Goal: Task Accomplishment & Management: Complete application form

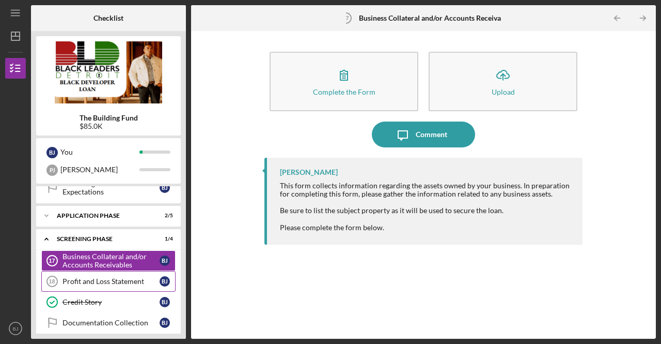
scroll to position [299, 0]
click at [123, 212] on div "Application Phase" at bounding box center [112, 215] width 111 height 6
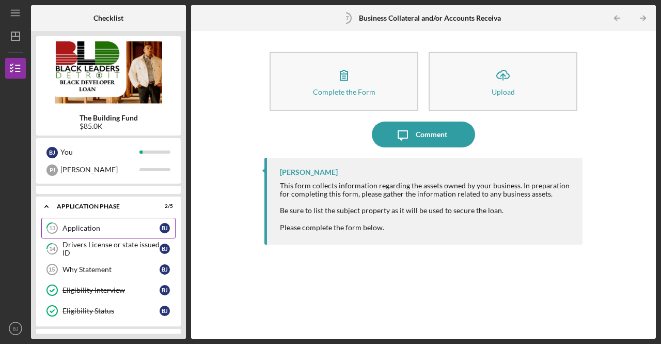
scroll to position [308, 0]
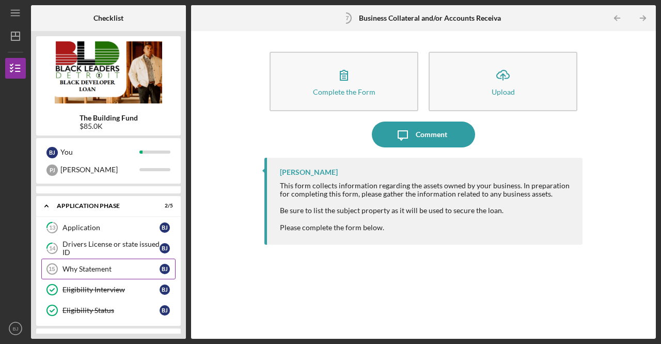
click at [105, 258] on link "Why Statement 15 Why Statement [PERSON_NAME]" at bounding box center [108, 268] width 134 height 21
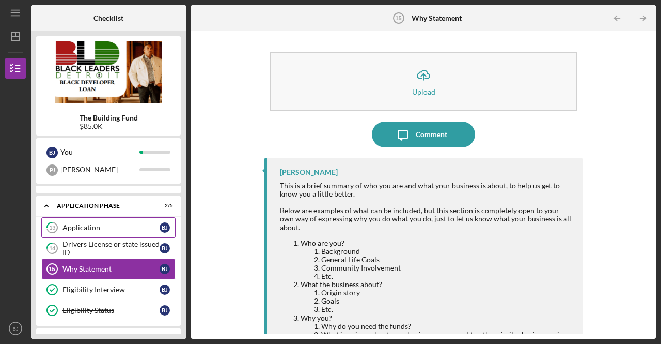
click at [118, 223] on div "Application" at bounding box center [111, 227] width 97 height 8
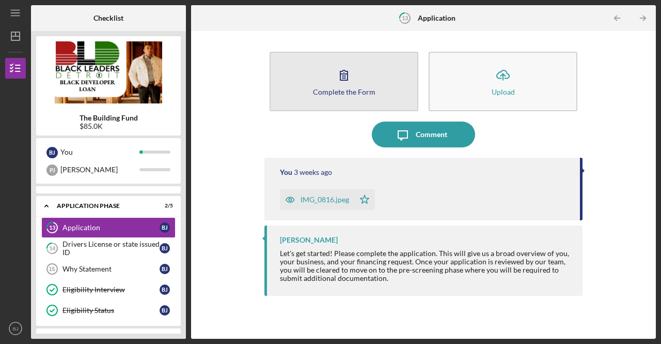
click at [336, 77] on icon "button" at bounding box center [344, 75] width 26 height 26
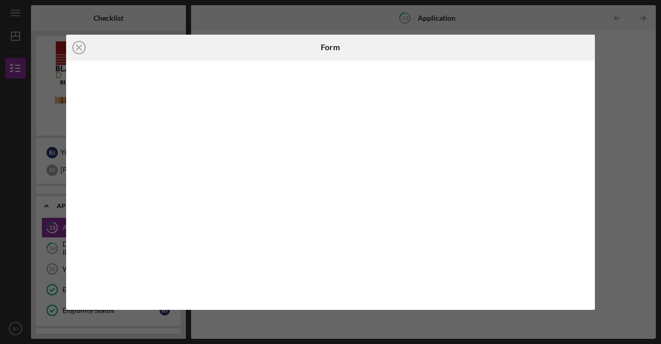
click at [603, 53] on div "Icon/Close Form" at bounding box center [330, 172] width 661 height 344
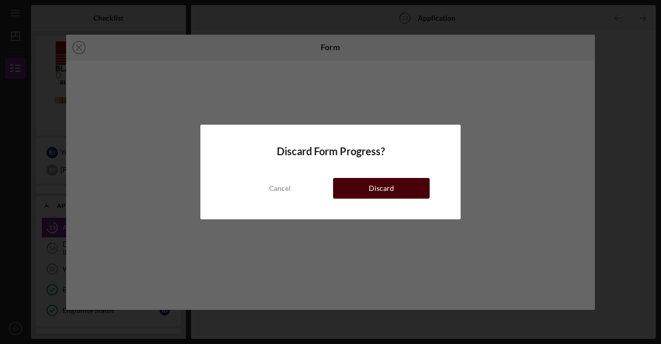
click at [373, 184] on div "Discard" at bounding box center [381, 188] width 25 height 21
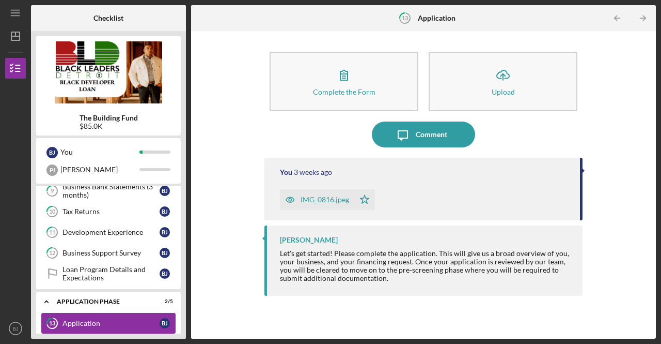
scroll to position [212, 0]
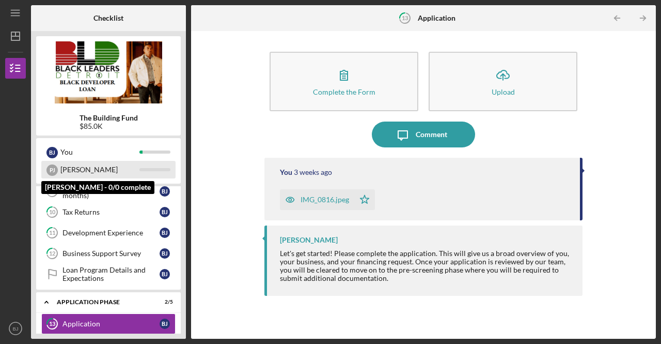
click at [63, 167] on div "[PERSON_NAME]" at bounding box center [99, 170] width 79 height 18
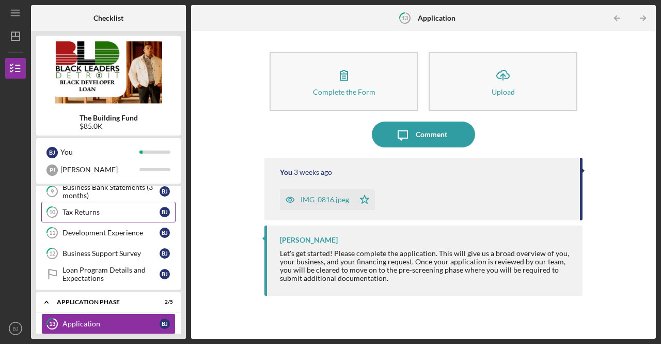
scroll to position [213, 0]
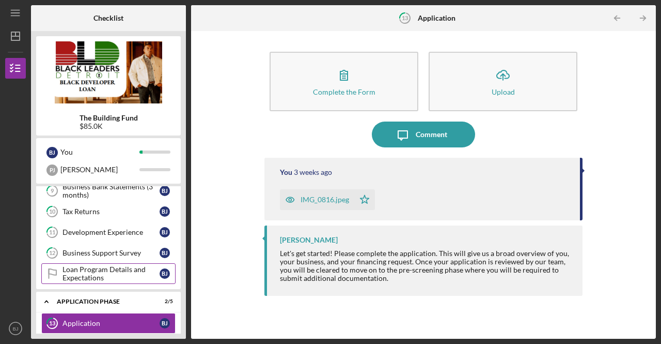
click at [105, 265] on div "Loan Program Details and Expectations" at bounding box center [111, 273] width 97 height 17
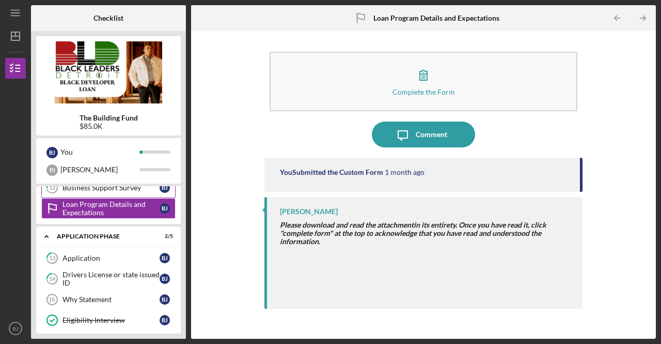
scroll to position [277, 0]
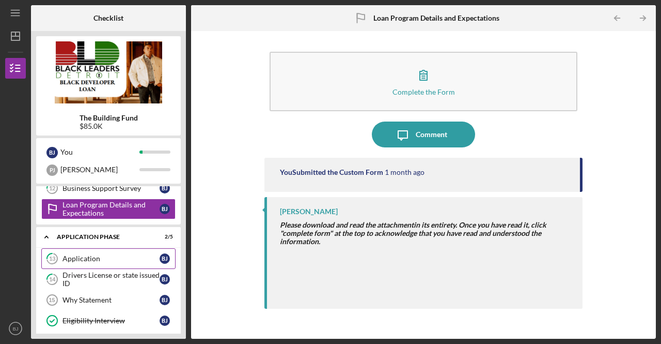
click at [100, 258] on link "13 Application [PERSON_NAME]" at bounding box center [108, 258] width 134 height 21
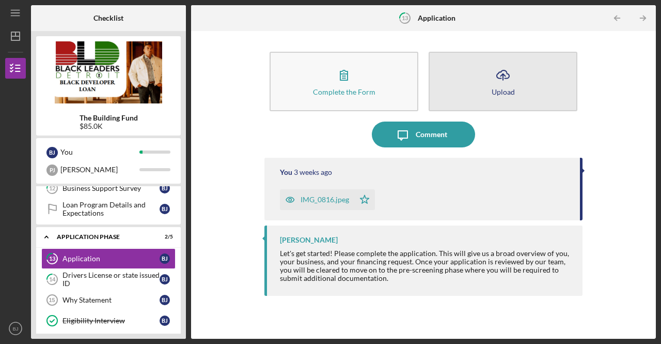
click at [462, 93] on button "Icon/Upload Upload" at bounding box center [503, 81] width 149 height 59
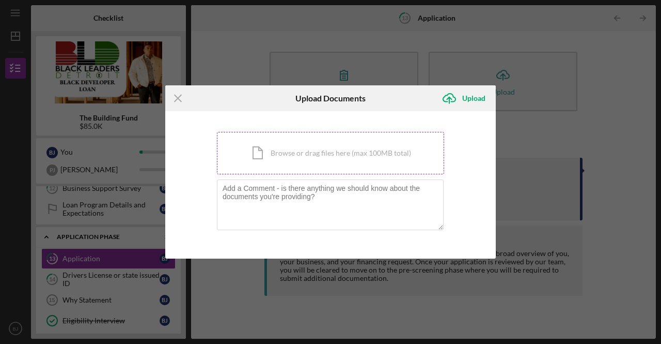
click at [278, 134] on div "Icon/Document Browse or drag files here (max 100MB total) Tap to choose files o…" at bounding box center [330, 153] width 227 height 42
click at [181, 96] on line at bounding box center [178, 98] width 7 height 7
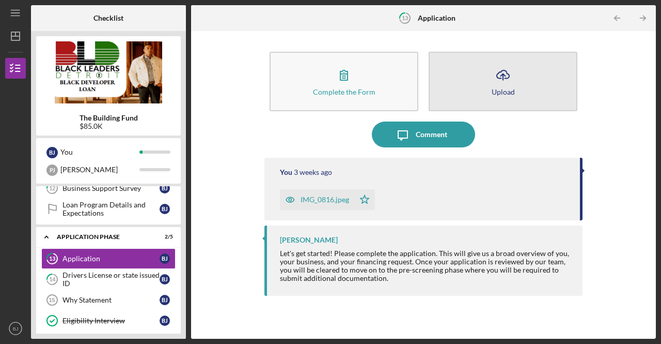
click at [495, 95] on div "Upload" at bounding box center [503, 92] width 23 height 8
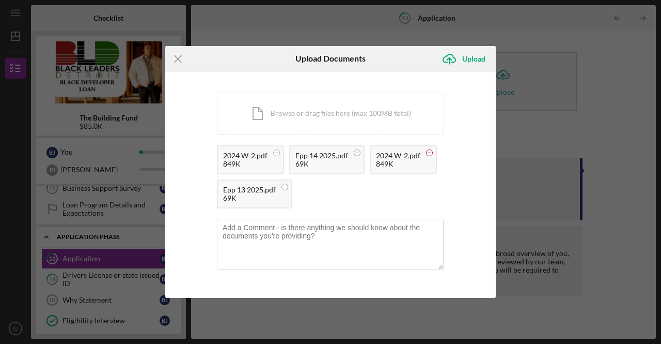
click at [280, 153] on circle at bounding box center [277, 152] width 6 height 6
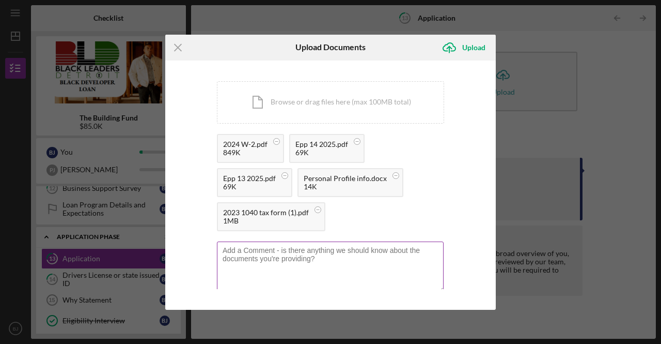
click at [305, 262] on textarea at bounding box center [330, 266] width 227 height 51
type textarea "[PERSON_NAME] info"
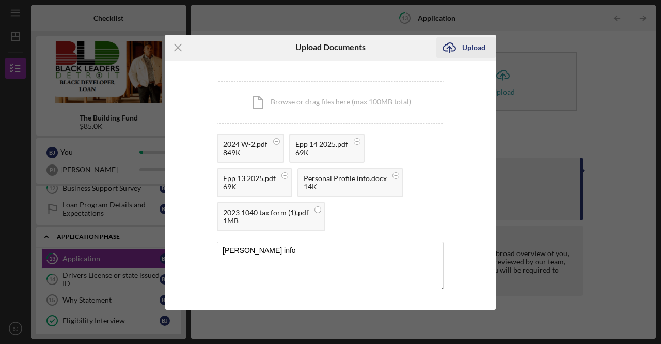
click at [462, 46] on icon "Icon/Upload" at bounding box center [449, 48] width 26 height 26
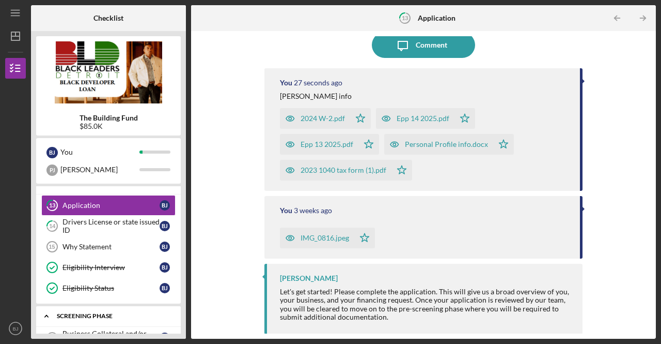
scroll to position [330, 0]
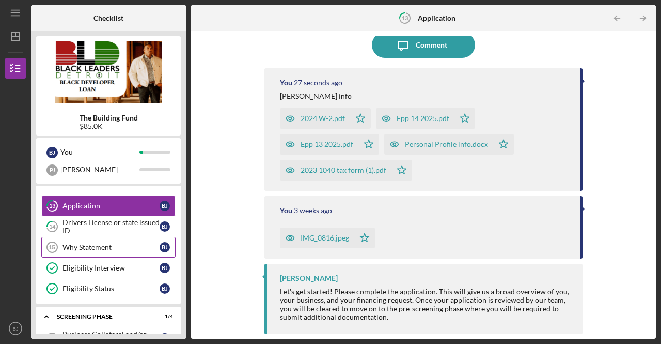
click at [80, 243] on div "Why Statement" at bounding box center [111, 247] width 97 height 8
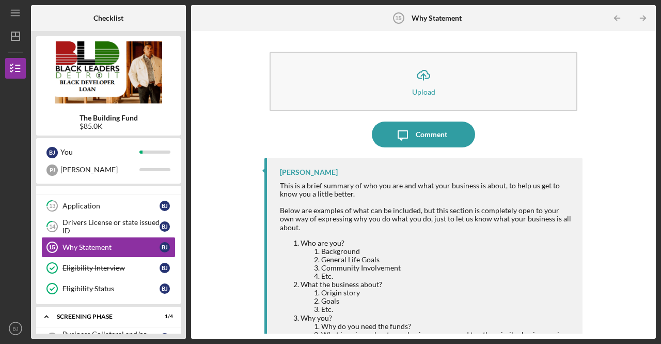
scroll to position [41, 0]
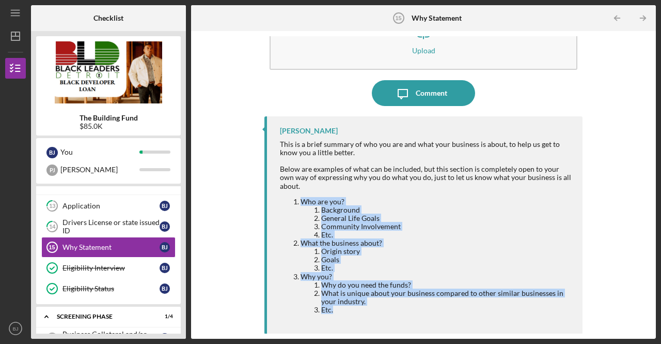
drag, startPoint x: 337, startPoint y: 311, endPoint x: 296, endPoint y: 201, distance: 117.2
click at [296, 201] on ol "Who are you? Background General Life Goals Community Involvement Etc. What the …" at bounding box center [426, 255] width 292 height 116
copy ol "Who are you? Background General Life Goals Community Involvement Etc. What the …"
